Goal: Information Seeking & Learning: Learn about a topic

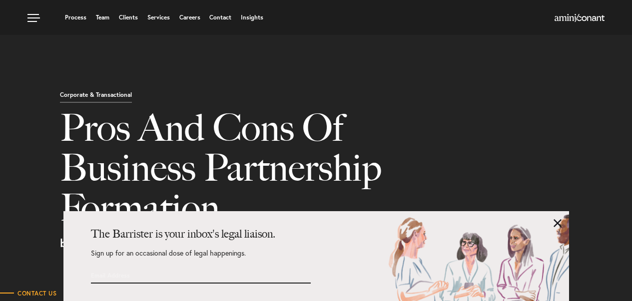
select select "ZM"
select select "Austin"
select select "Business and Civil Litigation"
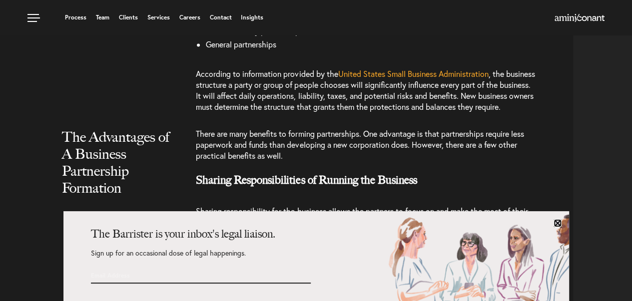
click at [558, 221] on link at bounding box center [557, 223] width 8 height 8
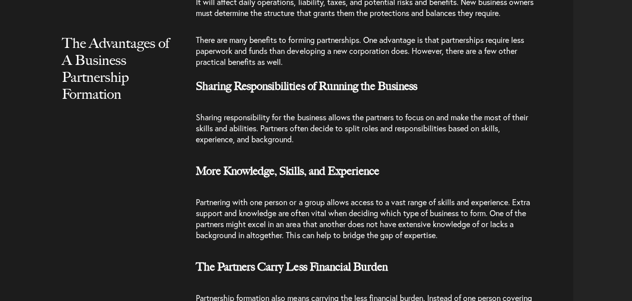
scroll to position [998, 0]
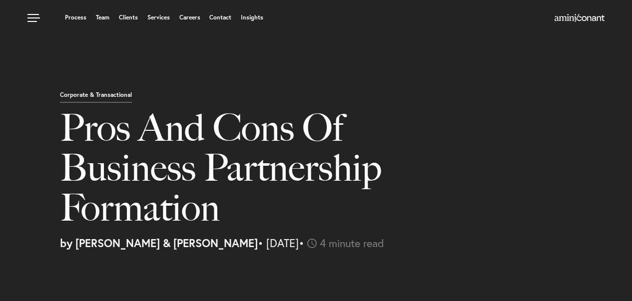
select select "ZM"
select select "Austin"
select select "Business and Civil Litigation"
click at [548, 24] on div at bounding box center [537, 18] width 133 height 12
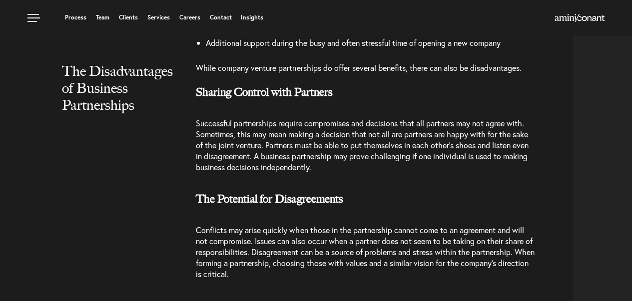
scroll to position [1348, 0]
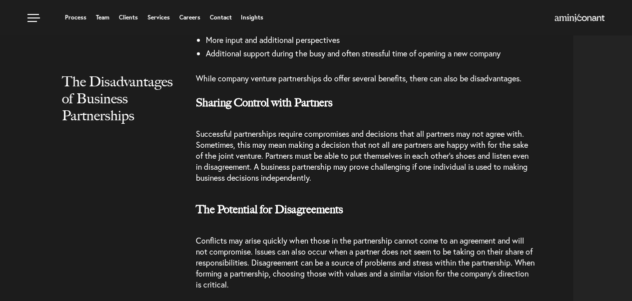
click at [348, 193] on p "Successful partnerships require compromises and decisions that all partners may…" at bounding box center [365, 155] width 339 height 75
click at [339, 183] on span "Successful partnerships require compromises and decisions that all partners may…" at bounding box center [362, 155] width 332 height 54
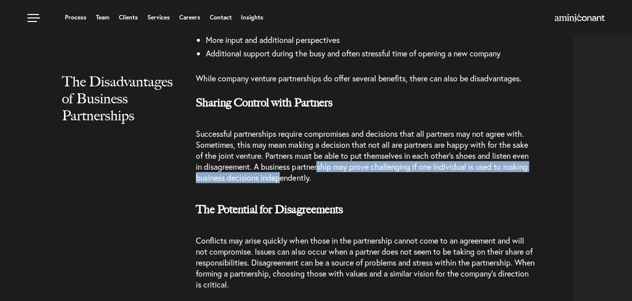
drag, startPoint x: 338, startPoint y: 193, endPoint x: 310, endPoint y: 195, distance: 28.6
click at [310, 183] on span "Successful partnerships require compromises and decisions that all partners may…" at bounding box center [362, 155] width 332 height 54
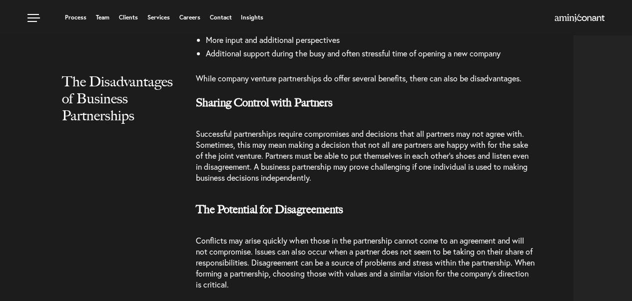
click at [346, 193] on p "Successful partnerships require compromises and decisions that all partners may…" at bounding box center [365, 155] width 339 height 75
